Goal: Task Accomplishment & Management: Use online tool/utility

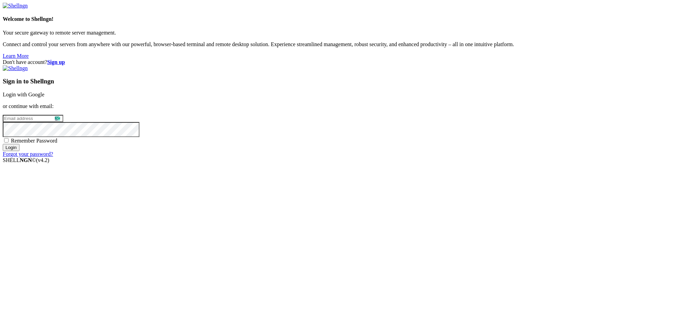
click at [63, 122] on input "email" at bounding box center [33, 118] width 61 height 7
click at [44, 97] on link "Login with Google" at bounding box center [24, 95] width 42 height 6
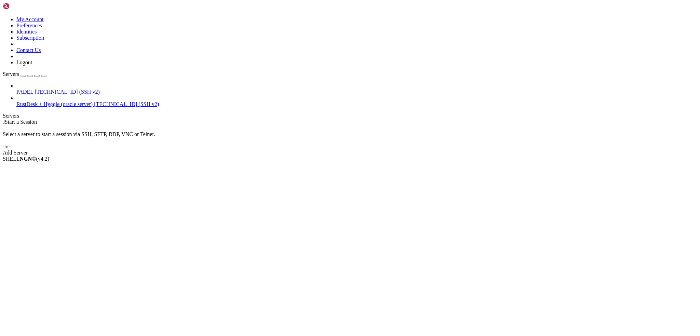
click at [34, 89] on span "PADEL" at bounding box center [24, 92] width 17 height 6
click at [42, 89] on span "[TECHNICAL_ID] (SSH v2)" at bounding box center [67, 92] width 65 height 6
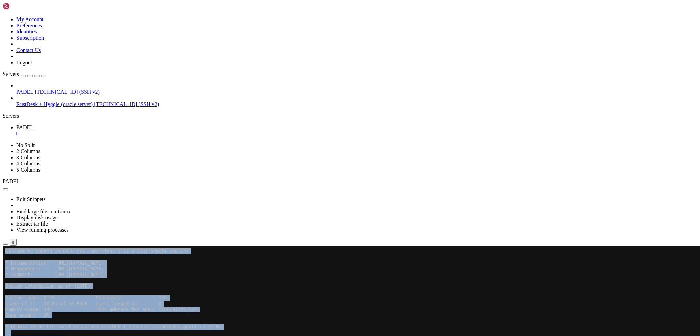
drag, startPoint x: 75, startPoint y: 448, endPoint x: 5, endPoint y: 450, distance: 69.8
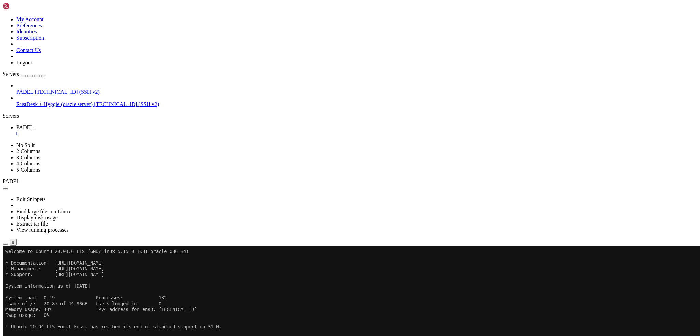
drag, startPoint x: 75, startPoint y: 449, endPoint x: 5, endPoint y: 451, distance: 69.1
drag, startPoint x: 106, startPoint y: 483, endPoint x: 157, endPoint y: 508, distance: 56.6
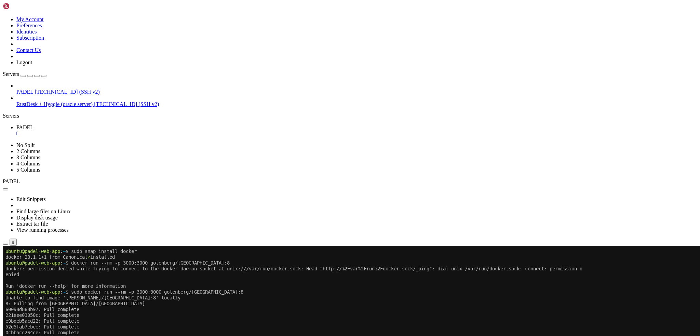
scroll to position [244, 0]
drag, startPoint x: 186, startPoint y: 527, endPoint x: 6, endPoint y: 415, distance: 212.5
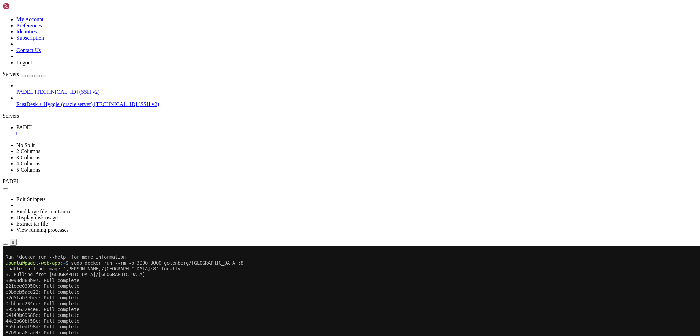
scroll to position [273, 0]
click at [39, 319] on span "Properties" at bounding box center [27, 322] width 22 height 6
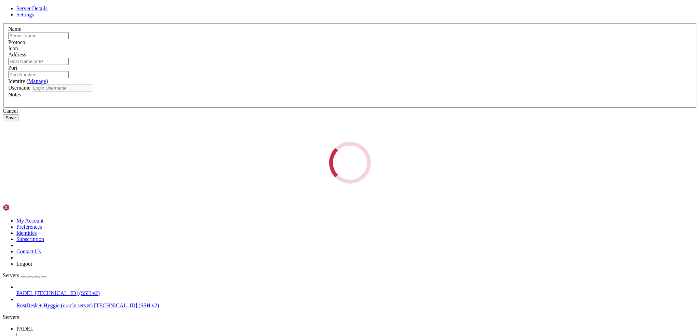
type input "PADEL"
type input "[TECHNICAL_ID]"
type input "22"
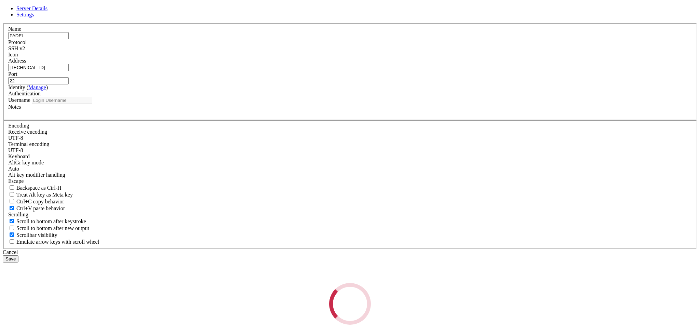
type input "ubuntu"
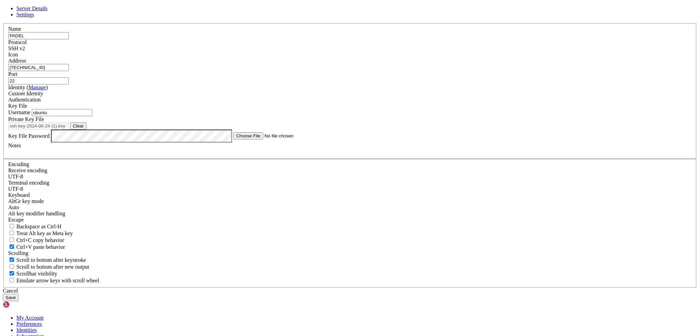
click at [69, 71] on input "[TECHNICAL_ID]" at bounding box center [38, 67] width 61 height 7
click at [34, 17] on span "Settings" at bounding box center [25, 15] width 18 height 6
click at [48, 11] on span "Server Details" at bounding box center [31, 8] width 31 height 6
click at [396, 288] on div "Cancel" at bounding box center [350, 291] width 695 height 6
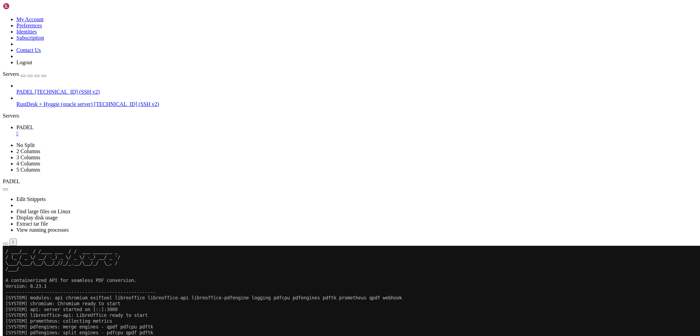
scroll to position [407, 0]
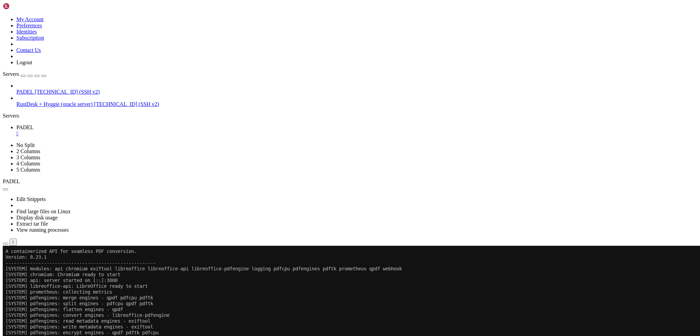
scroll to position [465, 0]
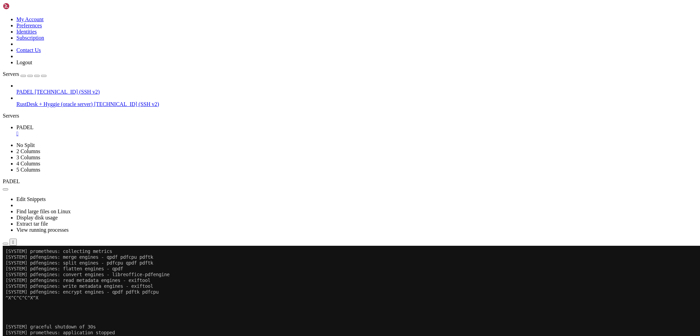
scroll to position [639, 0]
click at [38, 294] on span "Duplicate" at bounding box center [26, 297] width 21 height 6
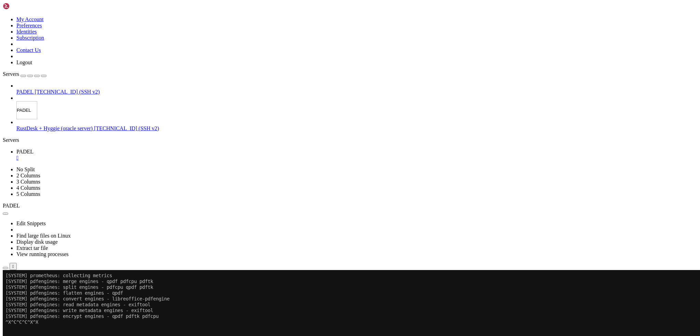
click at [70, 71] on div "Servers [GEOGRAPHIC_DATA] [TECHNICAL_ID] (SSH v2) PADEL RustDesk + Hyggie (orac…" at bounding box center [350, 101] width 695 height 61
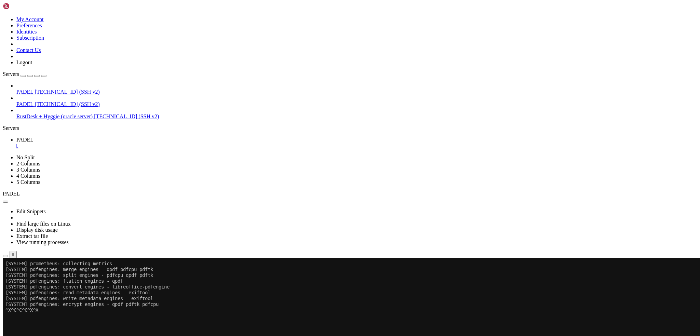
click at [38, 294] on span "Duplicate" at bounding box center [26, 297] width 21 height 6
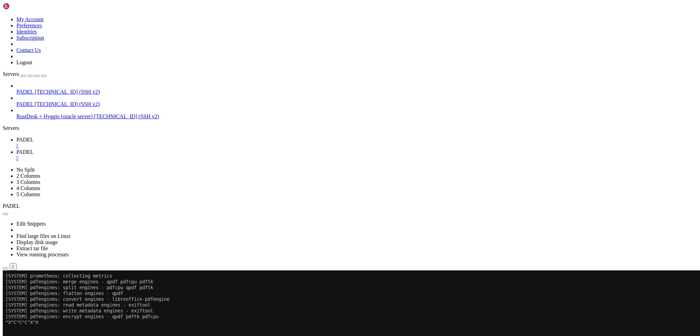
scroll to position [0, 0]
click at [34, 149] on span "PADEL" at bounding box center [24, 152] width 17 height 6
click at [156, 155] on div "" at bounding box center [356, 158] width 681 height 6
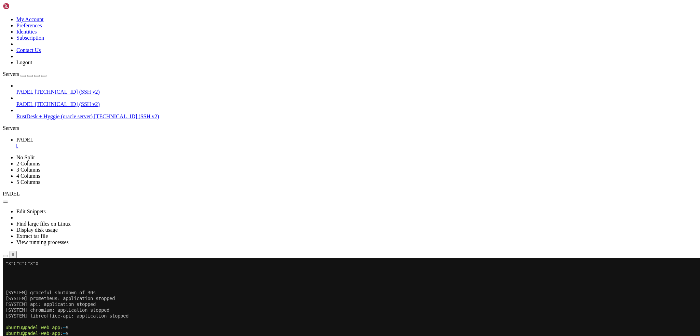
scroll to position [686, 0]
drag, startPoint x: 74, startPoint y: 362, endPoint x: 240, endPoint y: 363, distance: 166.5
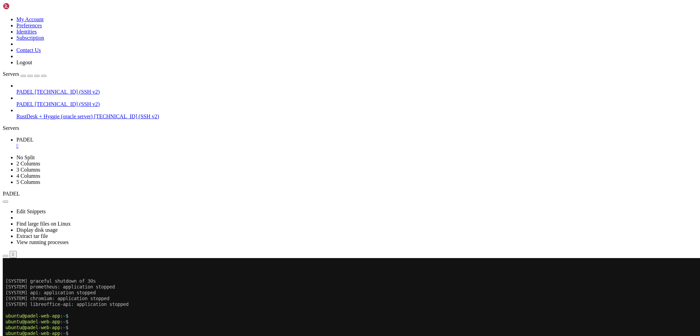
drag, startPoint x: 168, startPoint y: 472, endPoint x: 198, endPoint y: 527, distance: 62.9
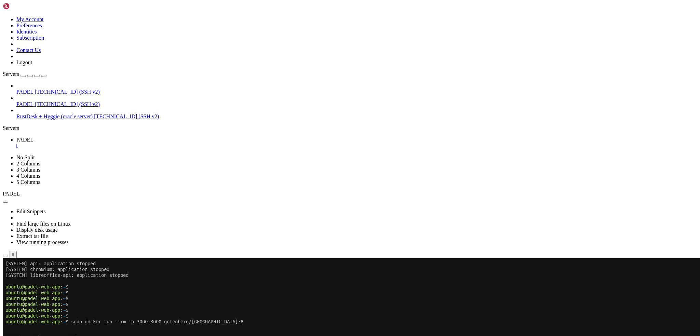
scroll to position [744, 0]
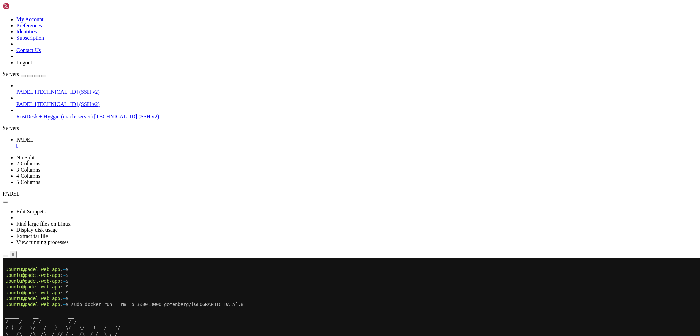
drag, startPoint x: 158, startPoint y: 480, endPoint x: 135, endPoint y: 503, distance: 32.6
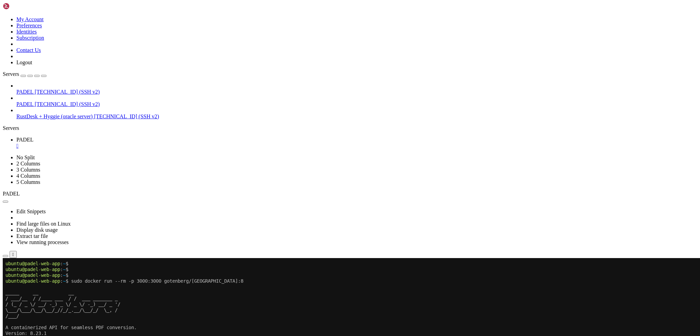
scroll to position [779, 0]
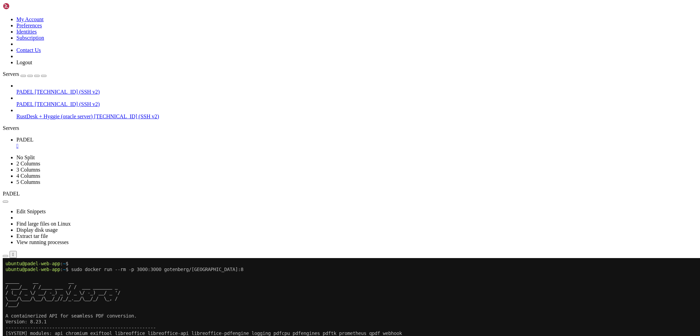
drag, startPoint x: 103, startPoint y: 545, endPoint x: 6, endPoint y: 531, distance: 98.1
drag, startPoint x: 85, startPoint y: 543, endPoint x: 5, endPoint y: 525, distance: 81.6
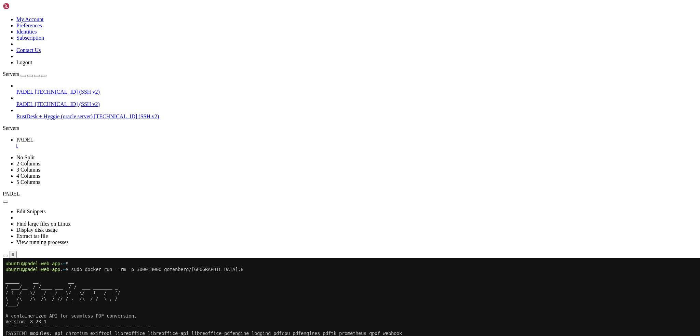
scroll to position [785, 0]
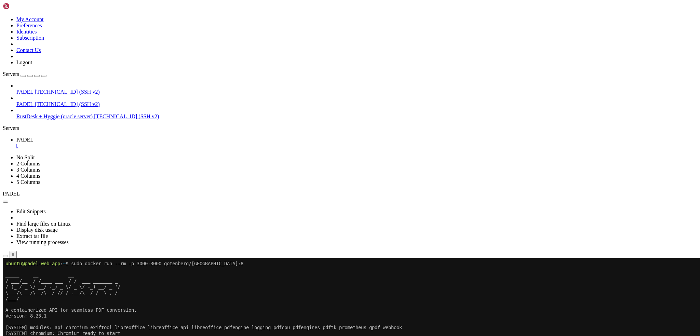
drag, startPoint x: 102, startPoint y: 539, endPoint x: 177, endPoint y: 545, distance: 75.1
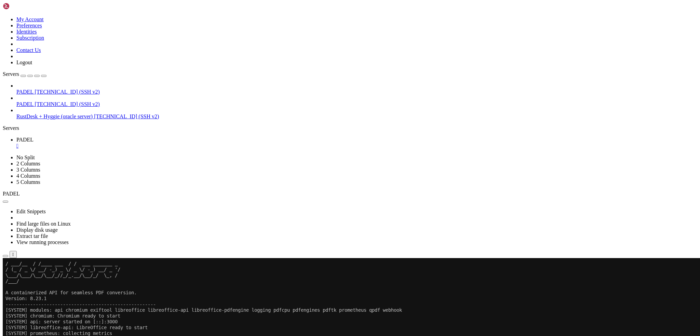
drag, startPoint x: 101, startPoint y: 544, endPoint x: 5, endPoint y: 503, distance: 104.1
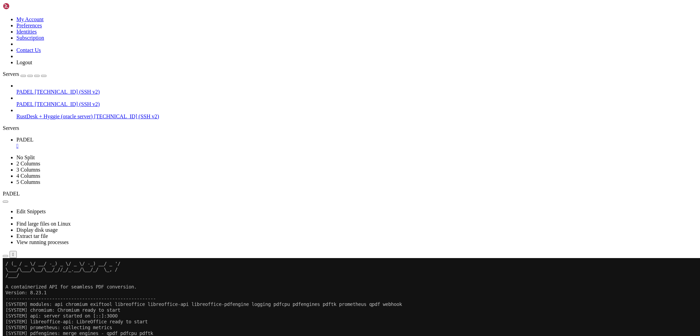
drag, startPoint x: 152, startPoint y: 520, endPoint x: 128, endPoint y: 530, distance: 26.1
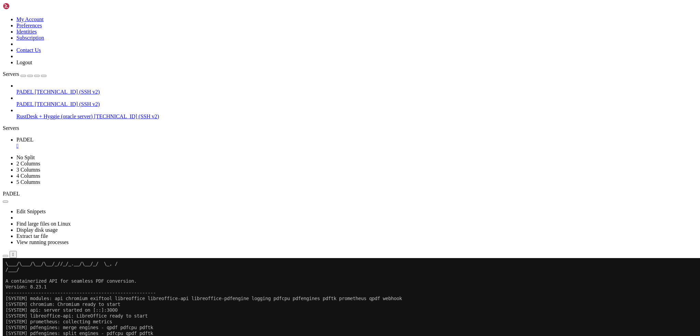
drag, startPoint x: 507, startPoint y: 541, endPoint x: 6, endPoint y: 537, distance: 500.8
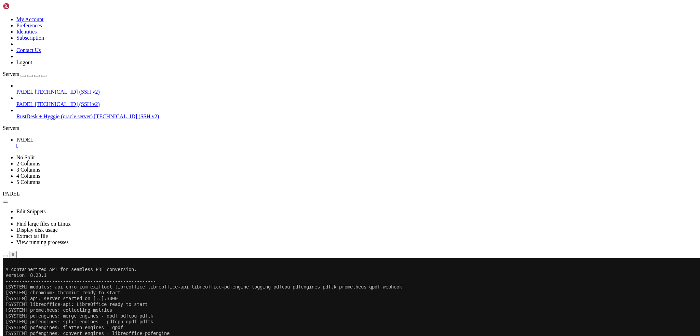
scroll to position [889, 0]
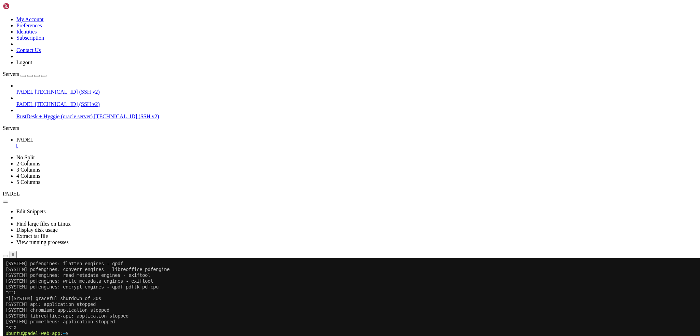
drag, startPoint x: 188, startPoint y: 526, endPoint x: 114, endPoint y: 522, distance: 73.9
drag, startPoint x: 100, startPoint y: 545, endPoint x: 5, endPoint y: 474, distance: 118.3
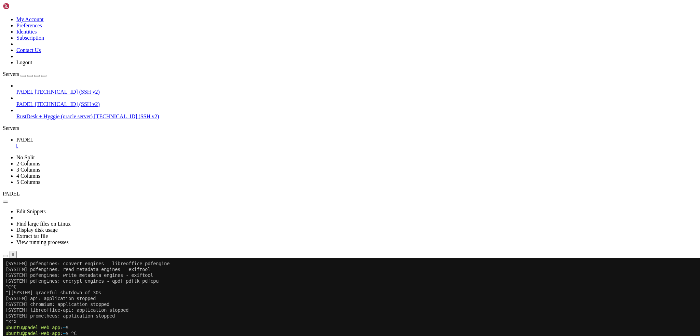
scroll to position [901, 0]
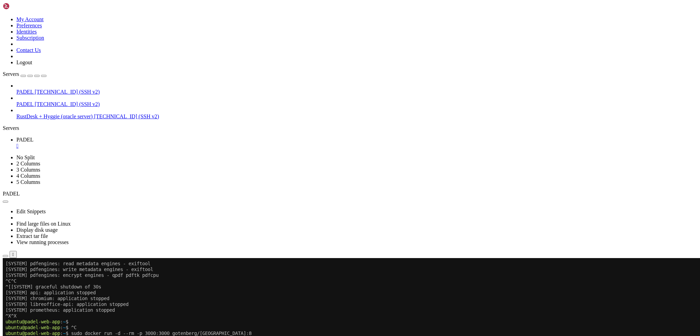
drag, startPoint x: 257, startPoint y: 481, endPoint x: 207, endPoint y: 508, distance: 56.7
drag, startPoint x: 172, startPoint y: 543, endPoint x: 75, endPoint y: 544, distance: 97.4
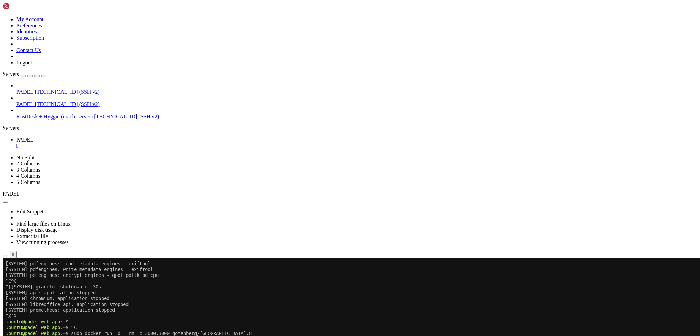
scroll to position [907, 0]
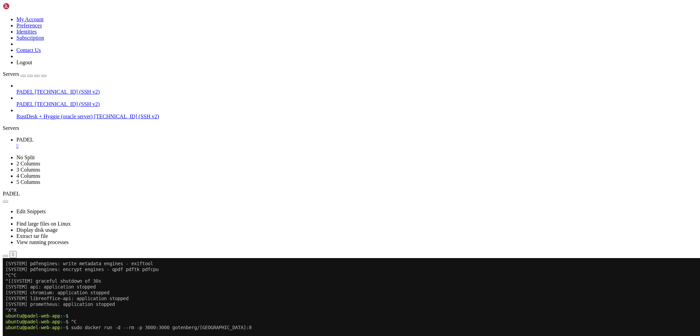
drag, startPoint x: 185, startPoint y: 514, endPoint x: 147, endPoint y: 528, distance: 40.5
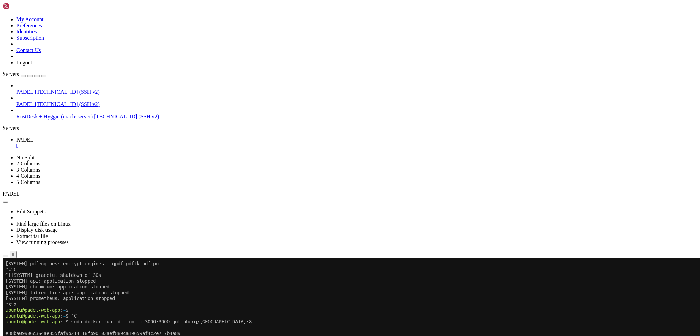
scroll to position [912, 0]
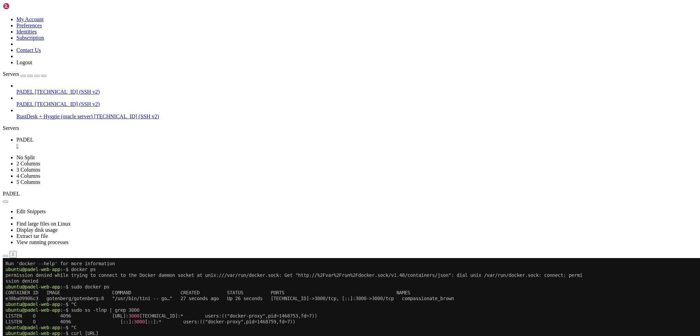
scroll to position [1017, 0]
drag, startPoint x: 199, startPoint y: 467, endPoint x: 169, endPoint y: 521, distance: 61.5
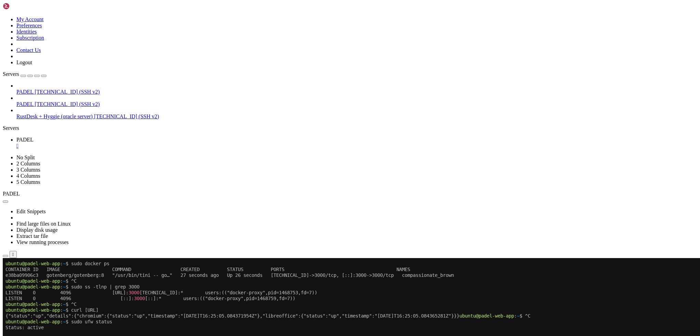
drag, startPoint x: 96, startPoint y: 544, endPoint x: 6, endPoint y: 410, distance: 160.4
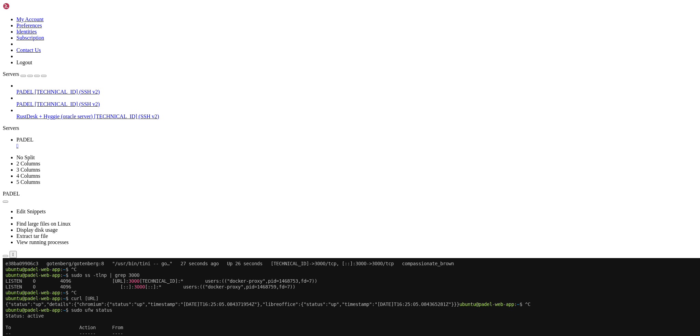
scroll to position [1052, 0]
drag, startPoint x: 165, startPoint y: 493, endPoint x: 120, endPoint y: 509, distance: 47.5
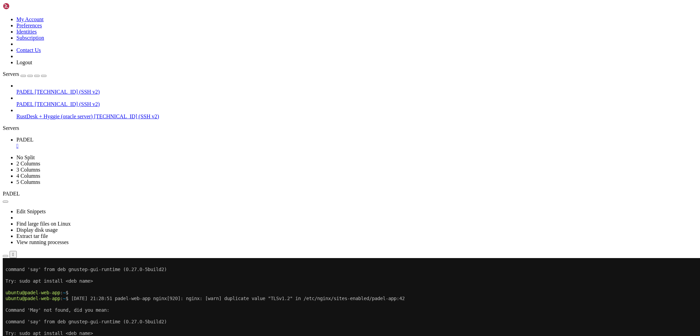
scroll to position [1395, 0]
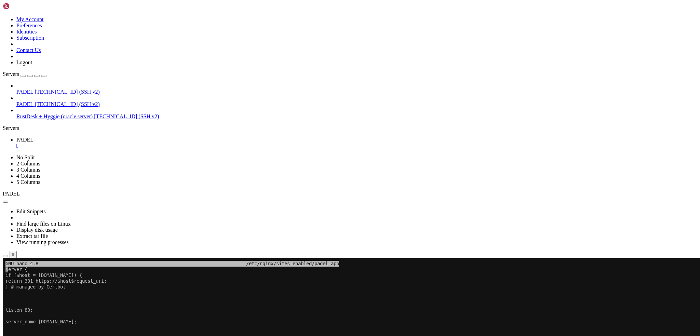
drag, startPoint x: 165, startPoint y: 457, endPoint x: 107, endPoint y: 463, distance: 58.4
drag, startPoint x: 45, startPoint y: 391, endPoint x: 5, endPoint y: 344, distance: 61.9
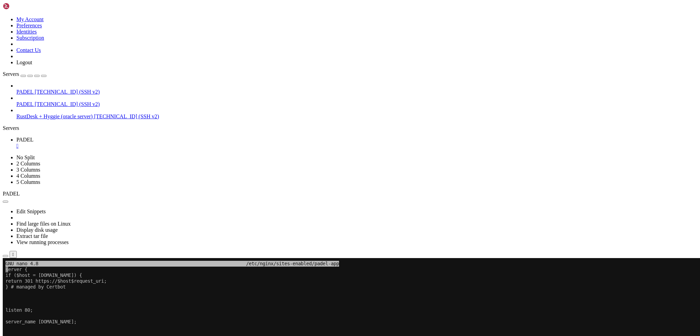
drag, startPoint x: 92, startPoint y: 467, endPoint x: 6, endPoint y: 270, distance: 214.9
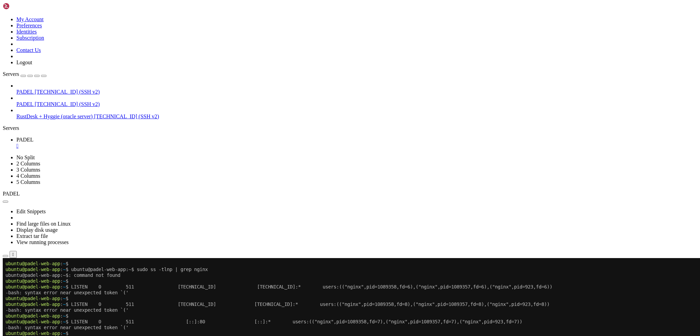
drag, startPoint x: 299, startPoint y: 450, endPoint x: 198, endPoint y: 473, distance: 104.0
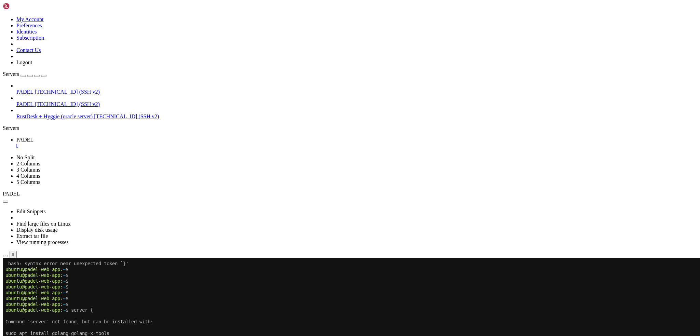
scroll to position [2086, 0]
drag, startPoint x: 176, startPoint y: 504, endPoint x: 129, endPoint y: 513, distance: 48.9
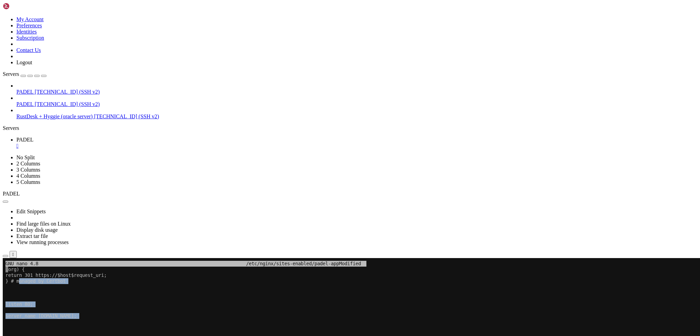
drag, startPoint x: 130, startPoint y: 498, endPoint x: 19, endPoint y: 279, distance: 246.1
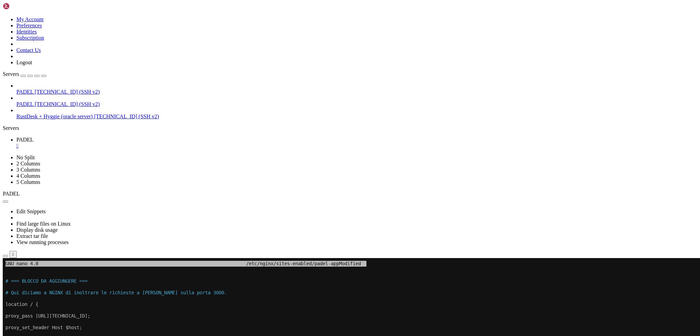
drag, startPoint x: 180, startPoint y: 367, endPoint x: 112, endPoint y: 395, distance: 73.4
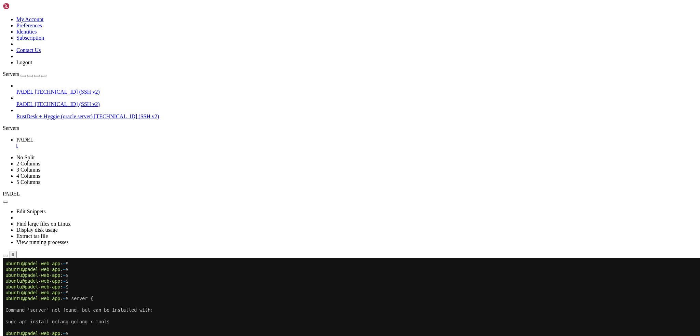
drag, startPoint x: 198, startPoint y: 399, endPoint x: 192, endPoint y: 441, distance: 42.0
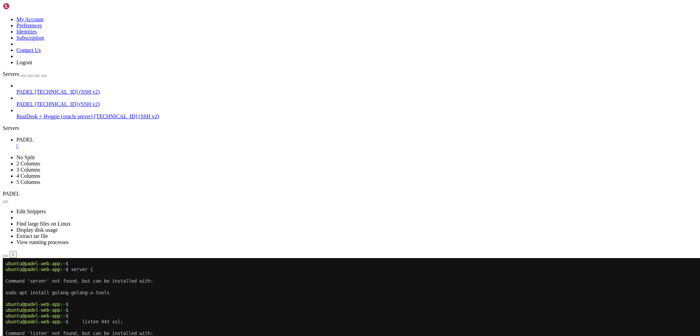
drag, startPoint x: 198, startPoint y: 450, endPoint x: 186, endPoint y: 482, distance: 34.4
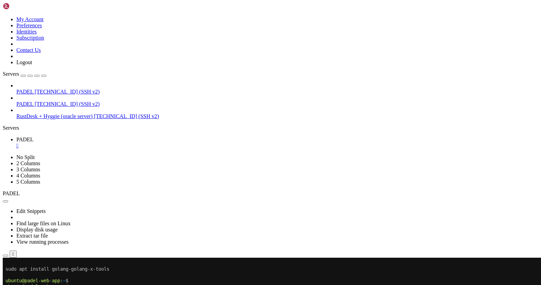
scroll to position [2191, 0]
drag, startPoint x: 203, startPoint y: 393, endPoint x: 172, endPoint y: 439, distance: 55.2
drag, startPoint x: 418, startPoint y: 485, endPoint x: 455, endPoint y: 484, distance: 36.6
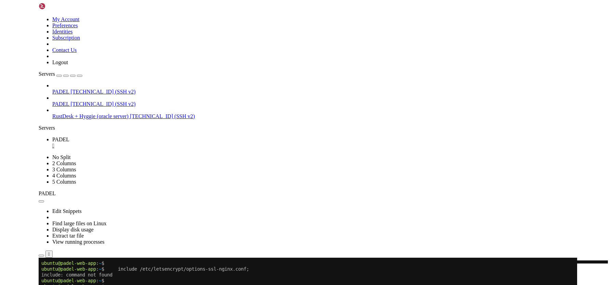
scroll to position [2307, 0]
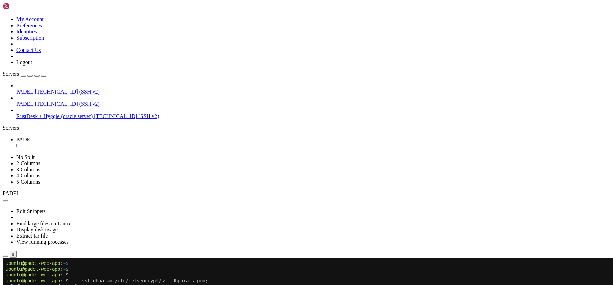
drag, startPoint x: 89, startPoint y: 497, endPoint x: 6, endPoint y: 474, distance: 85.7
drag, startPoint x: 216, startPoint y: 399, endPoint x: 183, endPoint y: 424, distance: 41.7
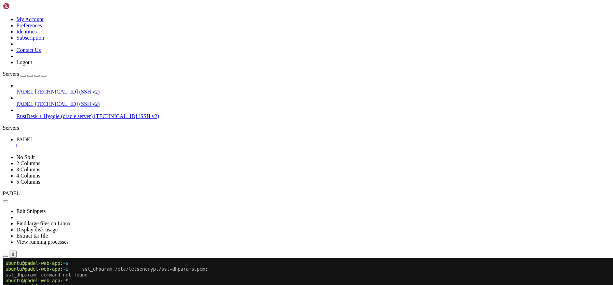
scroll to position [2325, 0]
drag, startPoint x: 116, startPoint y: 489, endPoint x: 68, endPoint y: 477, distance: 49.0
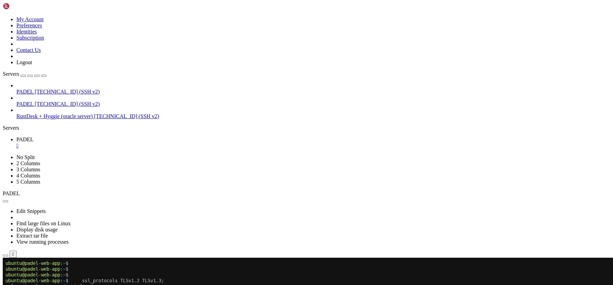
drag, startPoint x: 125, startPoint y: 482, endPoint x: 95, endPoint y: 490, distance: 31.8
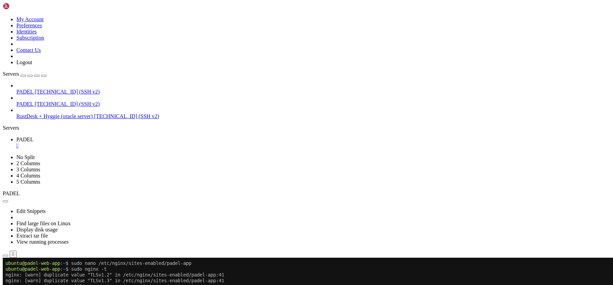
scroll to position [2377, 0]
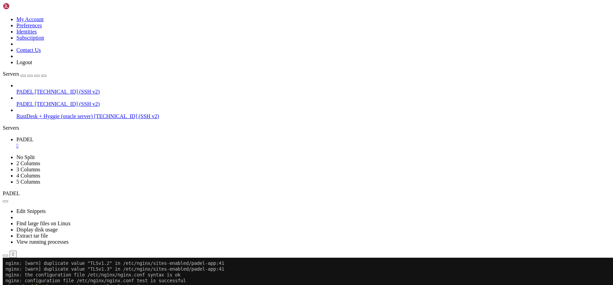
drag, startPoint x: 129, startPoint y: 455, endPoint x: 96, endPoint y: 456, distance: 33.2
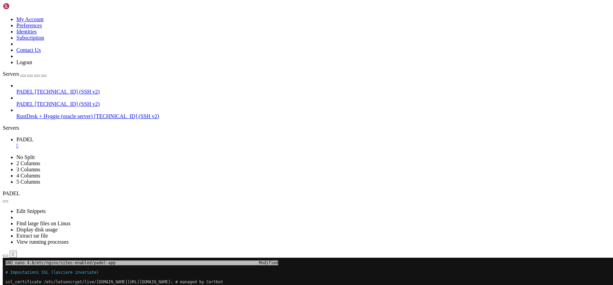
scroll to position [1924, 0]
drag, startPoint x: 76, startPoint y: 366, endPoint x: 39, endPoint y: 361, distance: 37.3
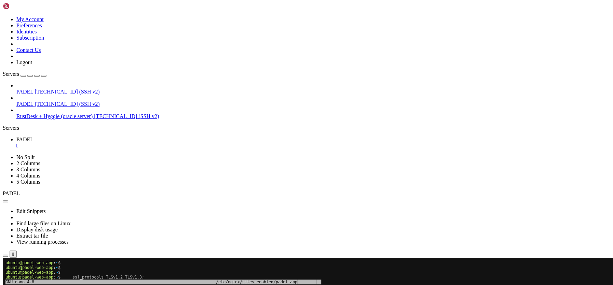
drag, startPoint x: 97, startPoint y: 421, endPoint x: 80, endPoint y: 453, distance: 36.1
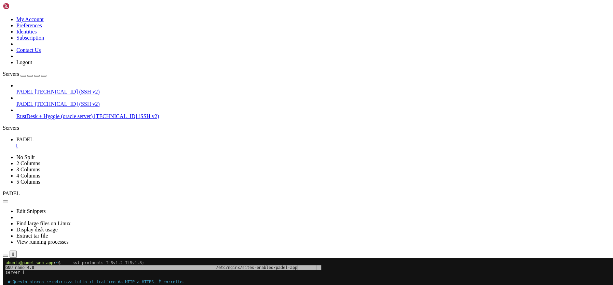
scroll to position [1943, 0]
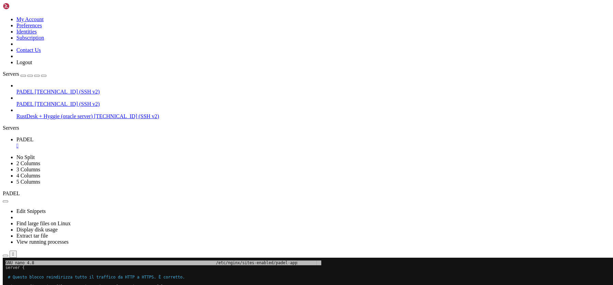
drag, startPoint x: 128, startPoint y: 455, endPoint x: 103, endPoint y: 472, distance: 30.2
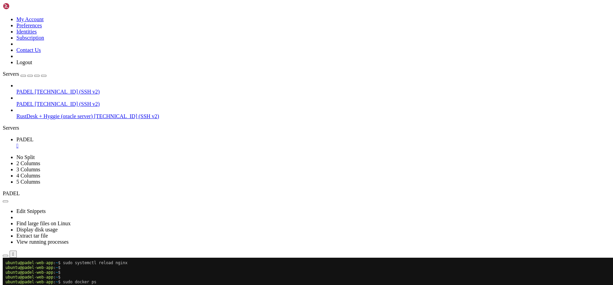
scroll to position [1972, 0]
drag, startPoint x: 99, startPoint y: 483, endPoint x: 73, endPoint y: 488, distance: 26.7
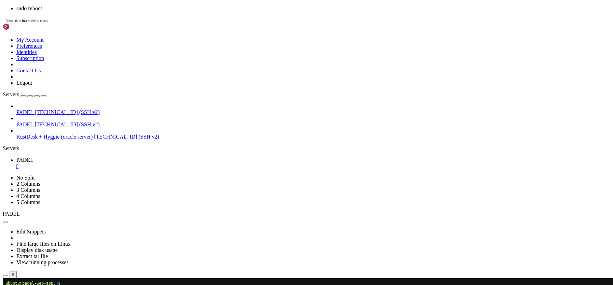
scroll to position [1981, 0]
